Goal: Browse casually

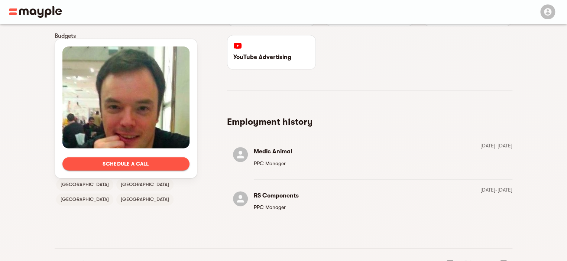
scroll to position [409, 0]
click at [320, 101] on section "Employment history Medic Animal PPC Manager November 2012 - January 2015 RS Com…" at bounding box center [369, 155] width 285 height 130
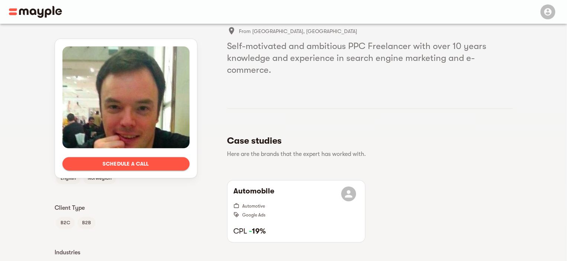
scroll to position [0, 0]
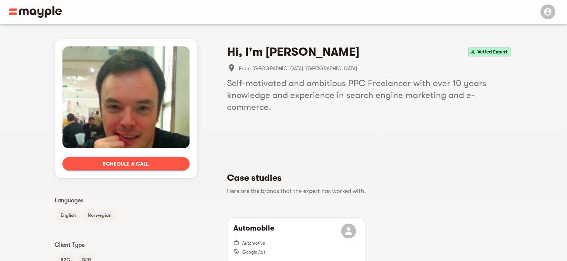
click at [38, 10] on img at bounding box center [35, 12] width 53 height 12
click at [39, 12] on img at bounding box center [35, 12] width 53 height 12
click at [40, 12] on img at bounding box center [35, 12] width 53 height 12
click at [51, 11] on img at bounding box center [35, 12] width 53 height 12
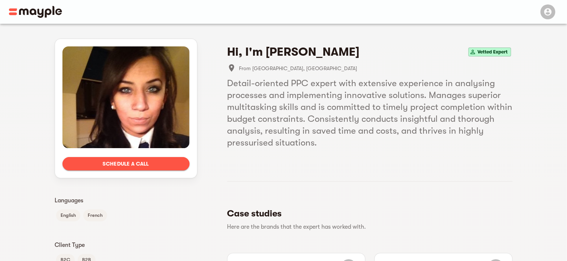
click at [295, 70] on span "From [GEOGRAPHIC_DATA], [GEOGRAPHIC_DATA]" at bounding box center [376, 68] width 274 height 9
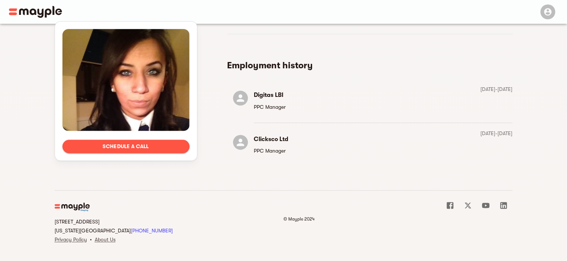
scroll to position [265, 0]
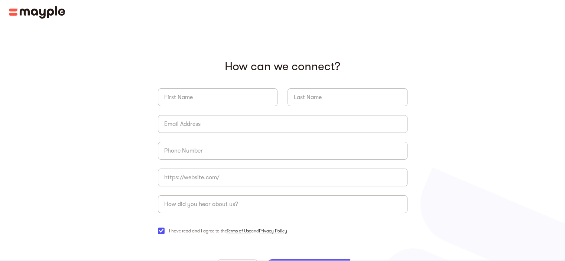
click at [43, 9] on img at bounding box center [37, 12] width 56 height 13
